Goal: Navigation & Orientation: Find specific page/section

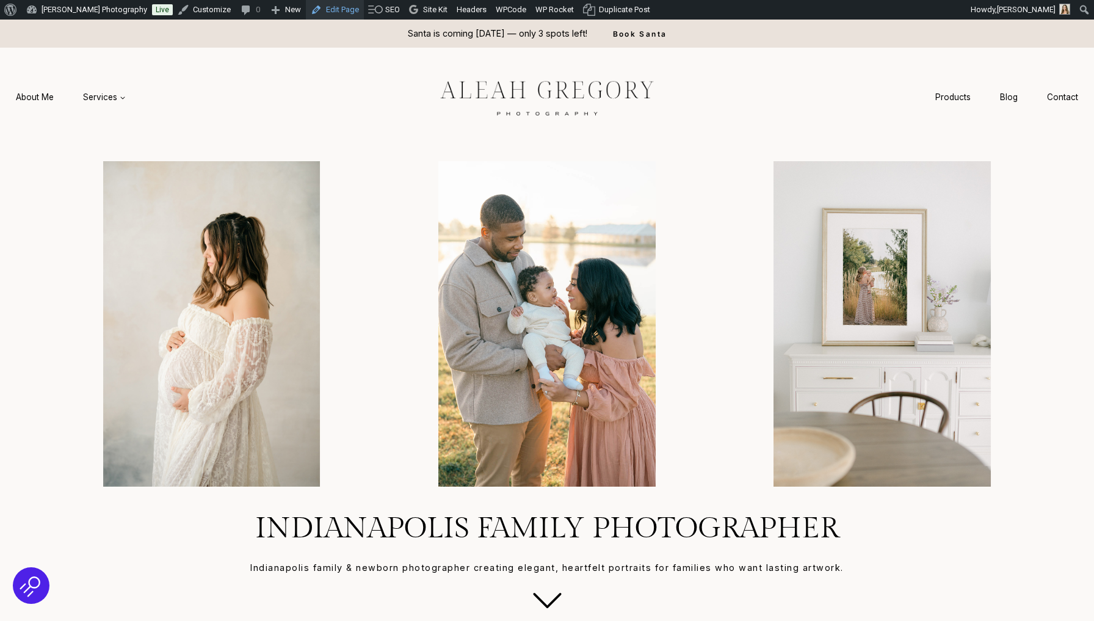
click at [346, 13] on link "Edit Page" at bounding box center [335, 10] width 58 height 20
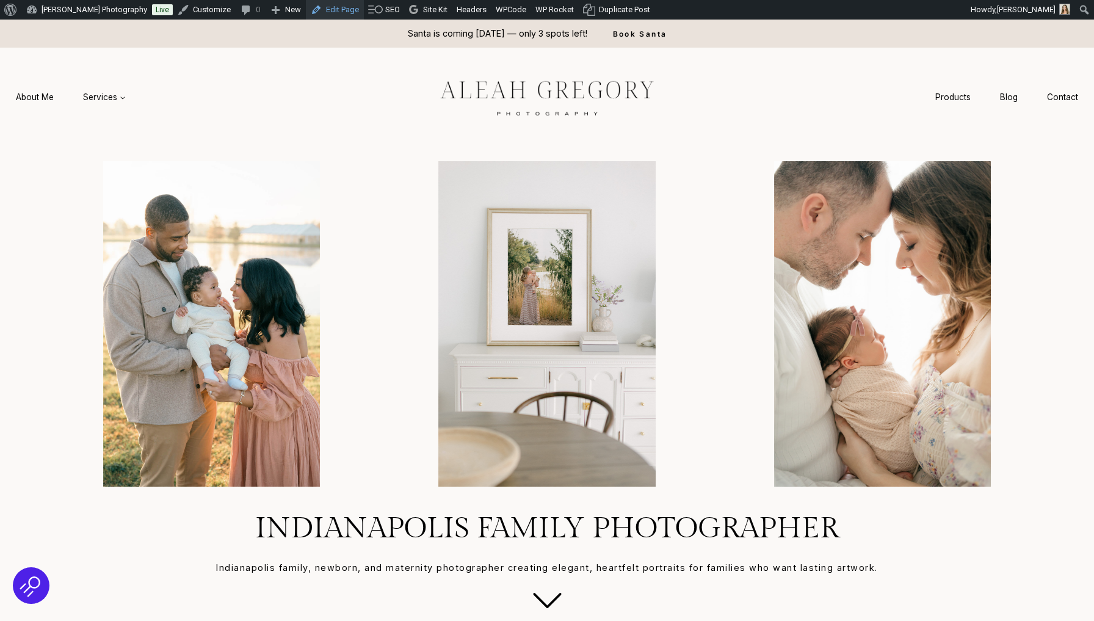
click at [351, 12] on link "Edit Page" at bounding box center [335, 10] width 58 height 20
click at [548, 96] on img at bounding box center [547, 96] width 275 height 51
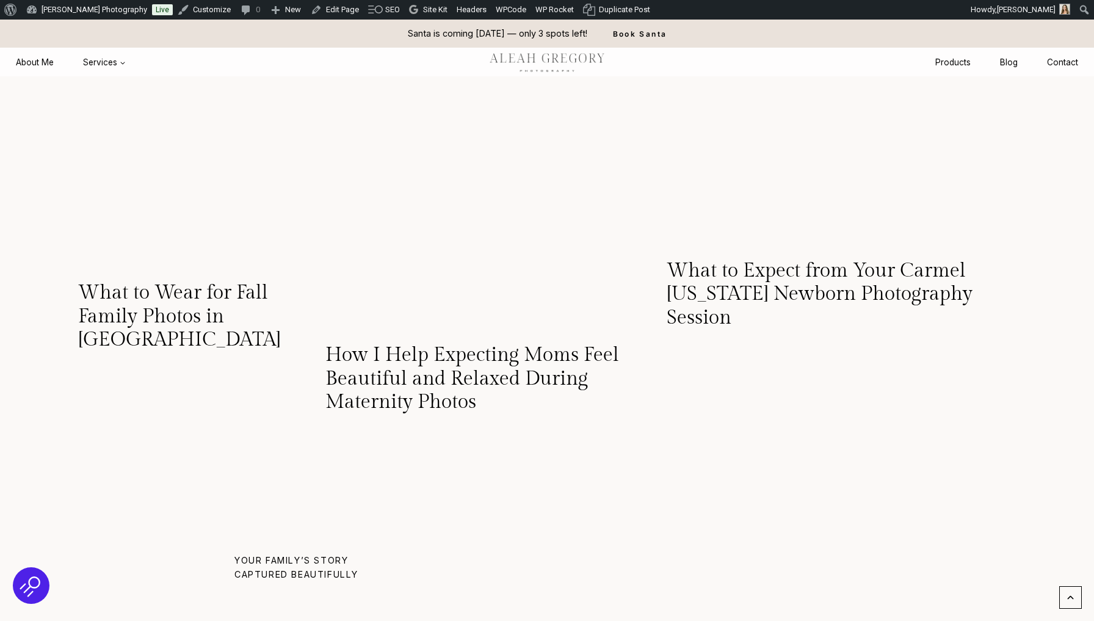
scroll to position [7107, 0]
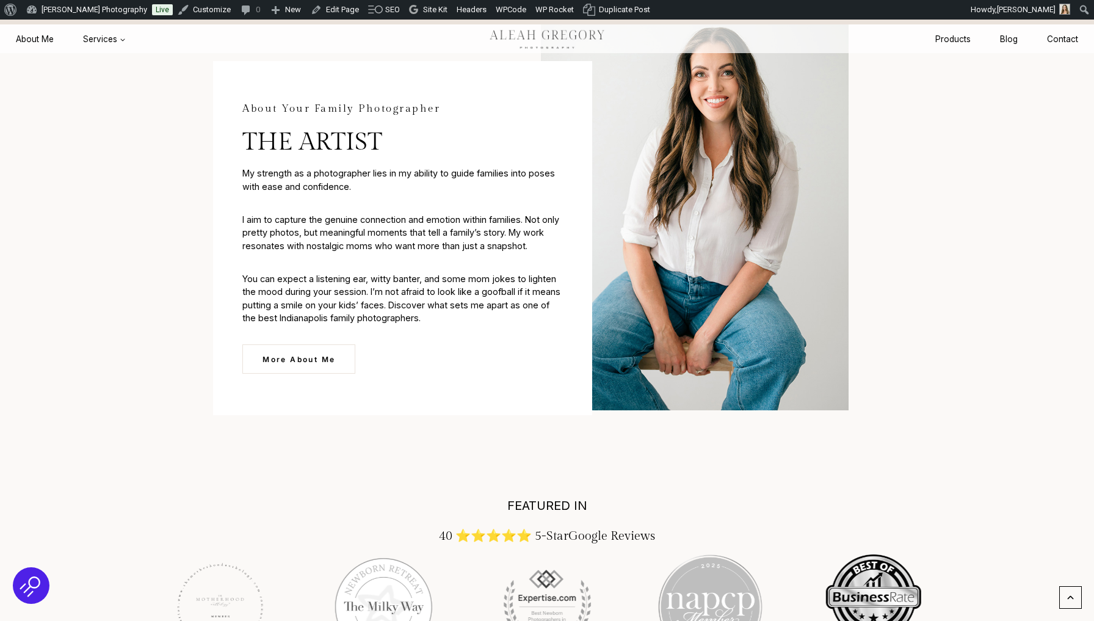
scroll to position [1661, 0]
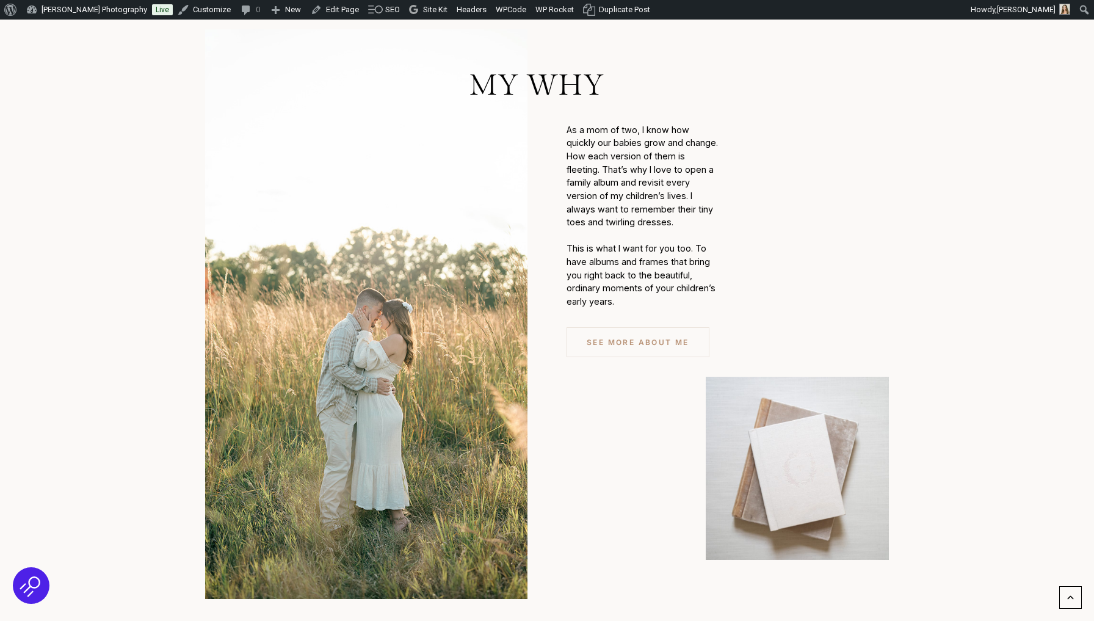
scroll to position [5361, 0]
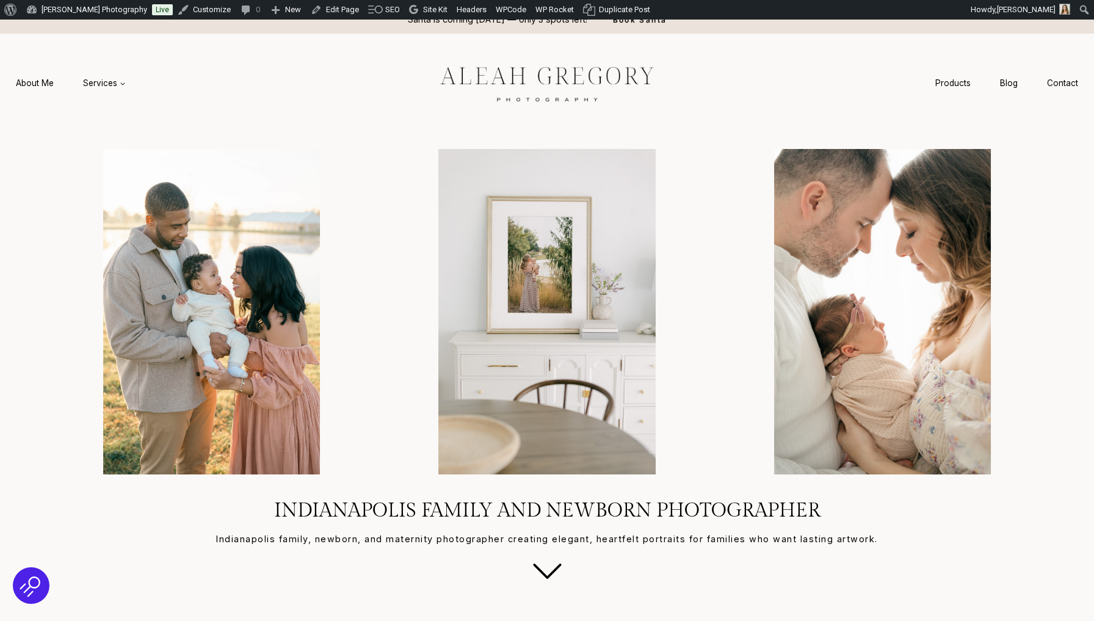
scroll to position [14, 0]
